Goal: Go to known website: Access a specific website the user already knows

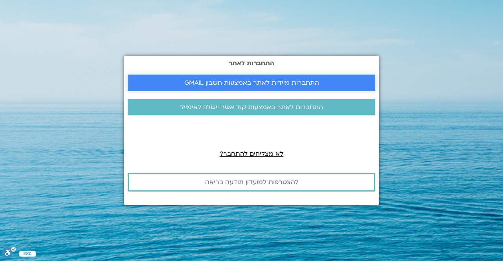
click at [261, 83] on span "התחברות מיידית לאתר באמצעות חשבון GMAIL" at bounding box center [251, 82] width 135 height 7
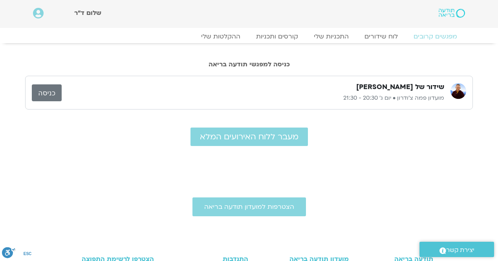
click at [59, 96] on link "כניסה" at bounding box center [47, 92] width 30 height 17
click at [47, 97] on link "כניסה" at bounding box center [47, 92] width 30 height 17
